Goal: Task Accomplishment & Management: Manage account settings

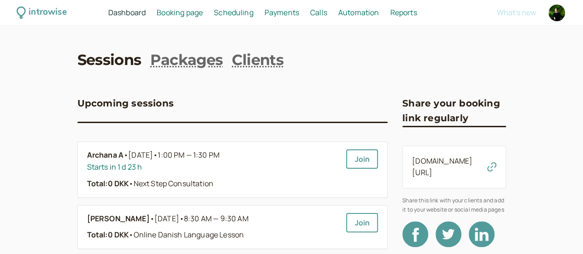
click at [203, 14] on span "Booking page" at bounding box center [180, 12] width 46 height 10
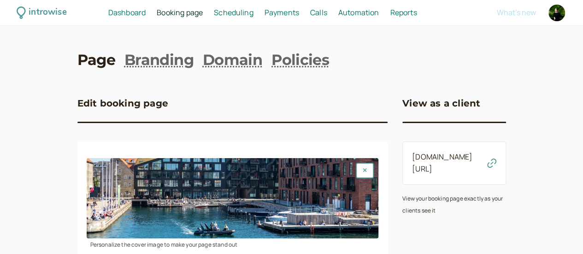
click at [254, 15] on span "Scheduling" at bounding box center [234, 12] width 40 height 10
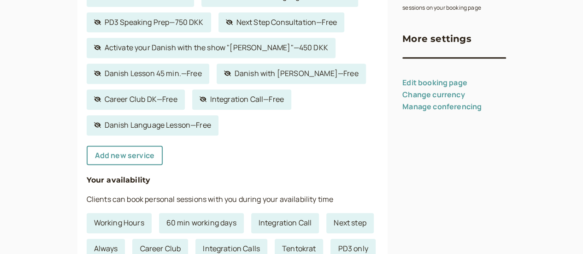
scroll to position [207, 0]
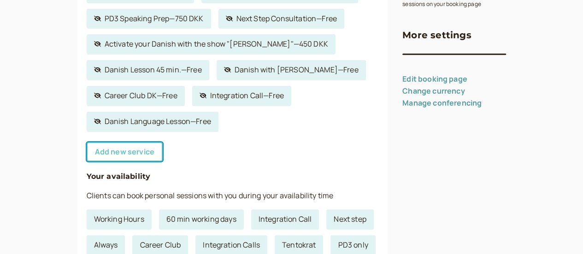
click at [88, 152] on link "Add new service" at bounding box center [125, 151] width 76 height 19
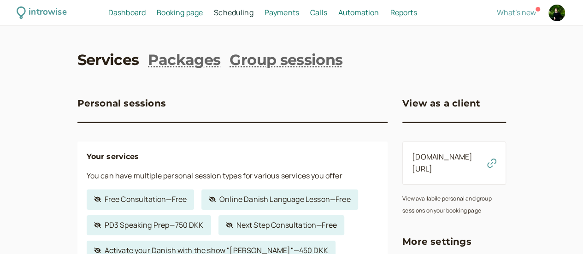
select select "30"
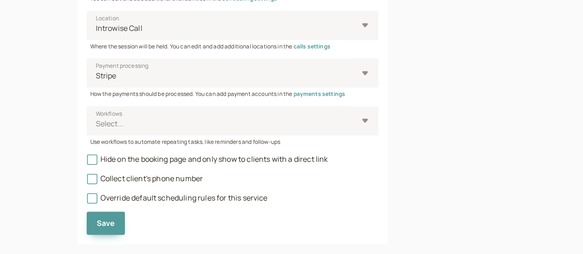
scroll to position [454, 0]
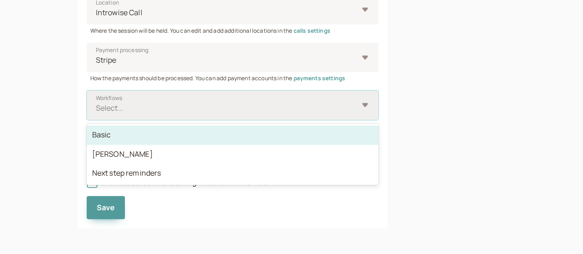
click at [100, 104] on div at bounding box center [227, 108] width 264 height 12
click at [96, 104] on input "Workflows option Basic focused, 1 of 3. 3 results available. Use Up and Down to…" at bounding box center [95, 108] width 1 height 11
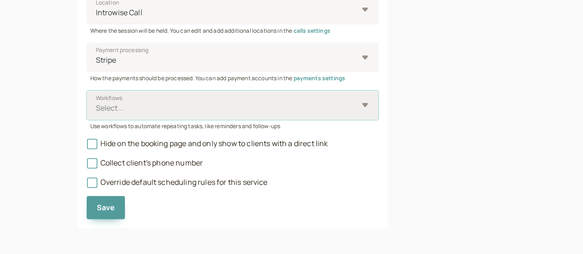
click at [100, 104] on div at bounding box center [227, 108] width 264 height 12
click at [96, 104] on input "Workflows Select is focused ,type to refine list, press Down to open the menu, …" at bounding box center [95, 108] width 1 height 11
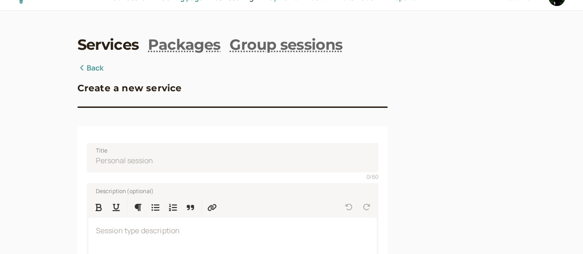
scroll to position [0, 0]
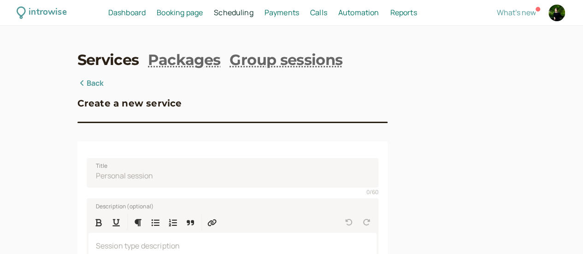
click at [77, 86] on icon at bounding box center [81, 82] width 9 height 7
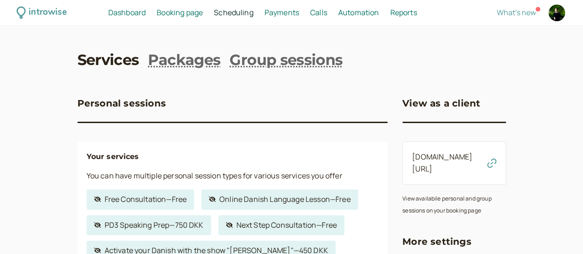
click at [146, 10] on span "Dashboard" at bounding box center [126, 12] width 37 height 10
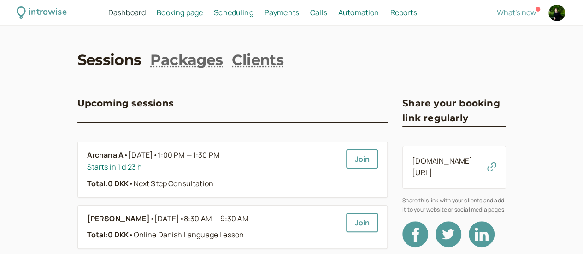
click at [200, 11] on span "Booking page" at bounding box center [180, 12] width 46 height 10
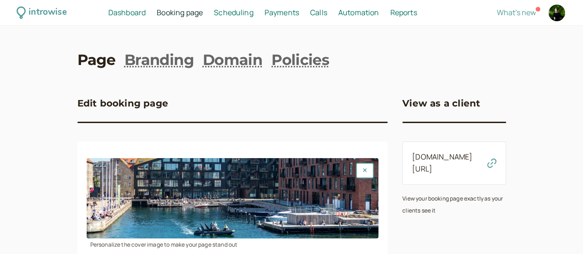
click at [254, 12] on span "Scheduling" at bounding box center [234, 12] width 40 height 10
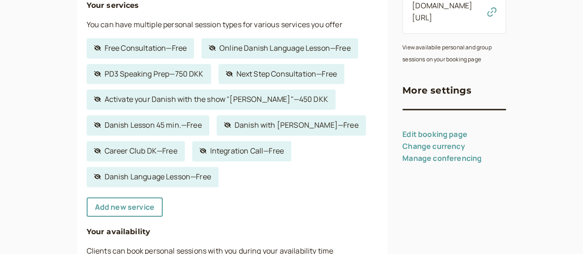
scroll to position [152, 0]
click at [95, 215] on link "Add new service" at bounding box center [125, 206] width 76 height 19
select select "30"
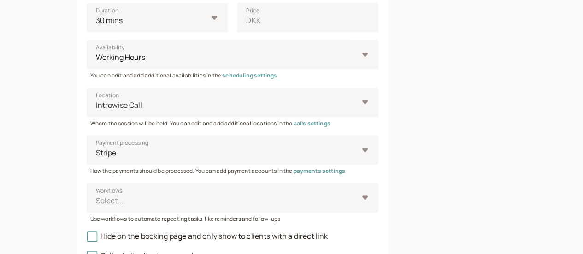
scroll to position [364, 0]
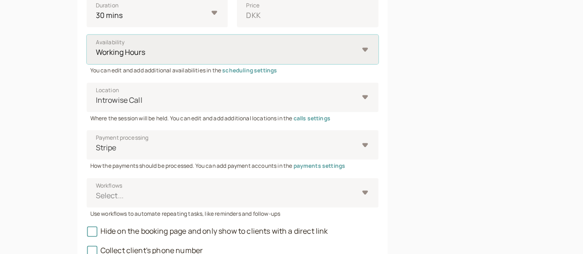
click at [111, 58] on select "Working Hours 60 min working days Integration Call Next step Always Career Club…" at bounding box center [233, 50] width 292 height 30
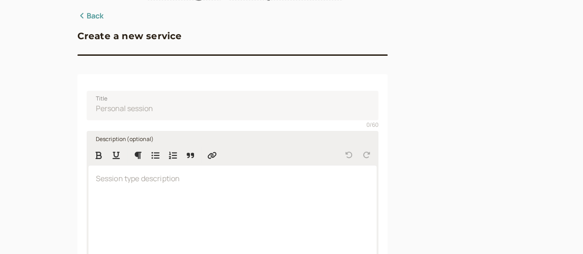
scroll to position [62, 0]
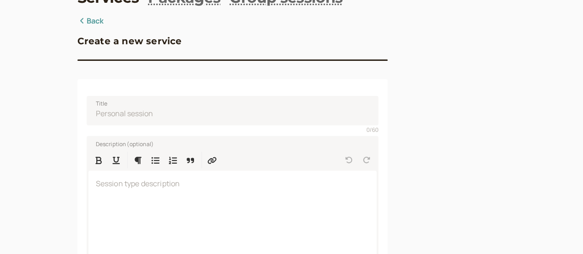
click at [77, 23] on icon at bounding box center [81, 20] width 9 height 7
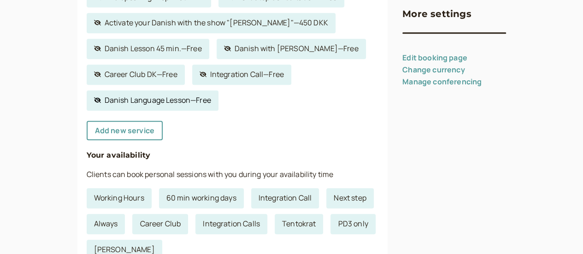
scroll to position [228, 0]
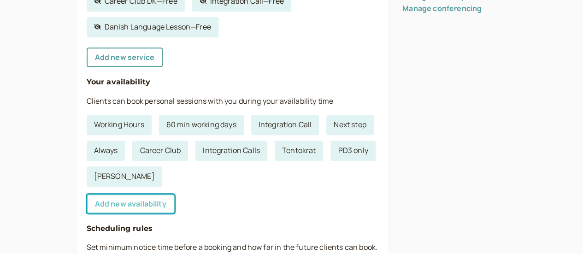
click at [113, 205] on link "Add new availability" at bounding box center [131, 203] width 88 height 19
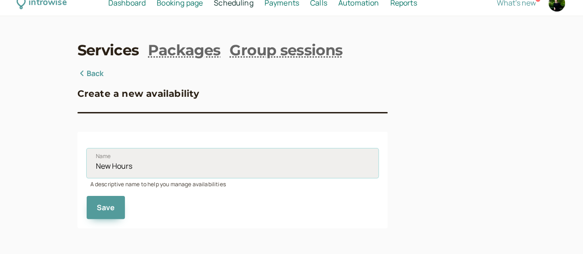
click at [106, 161] on input "New Hours" at bounding box center [233, 163] width 292 height 30
type input "test"
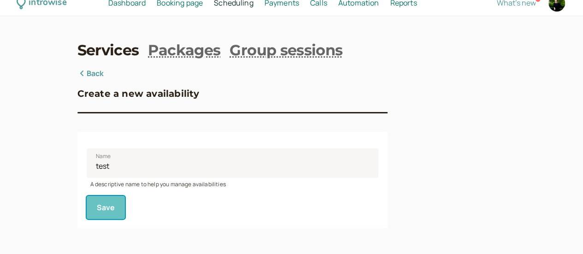
click at [87, 213] on button "Save" at bounding box center [106, 207] width 39 height 23
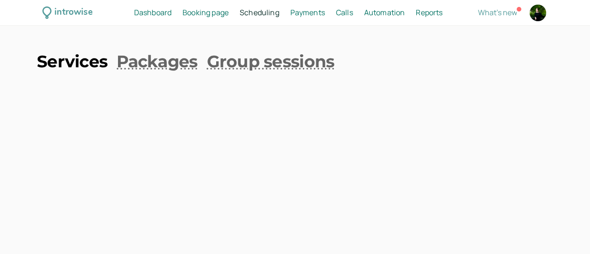
click at [87, 64] on link "Services" at bounding box center [72, 61] width 71 height 23
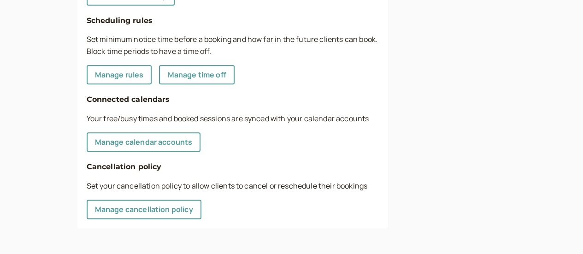
scroll to position [511, 0]
